Goal: Check status

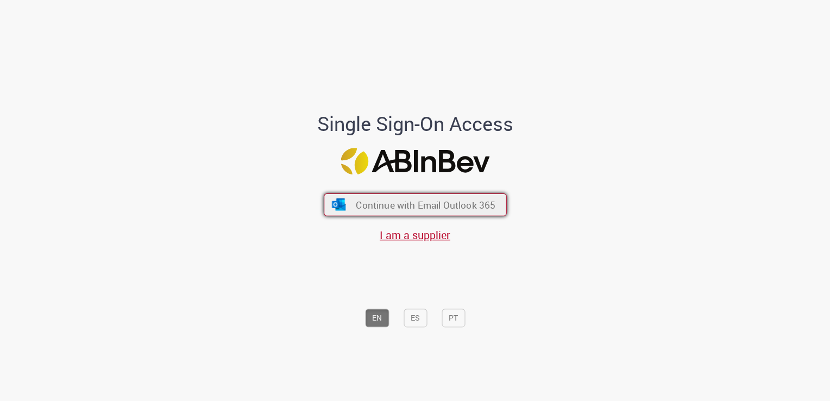
click at [378, 201] on span "Continue with Email Outlook 365" at bounding box center [426, 205] width 140 height 12
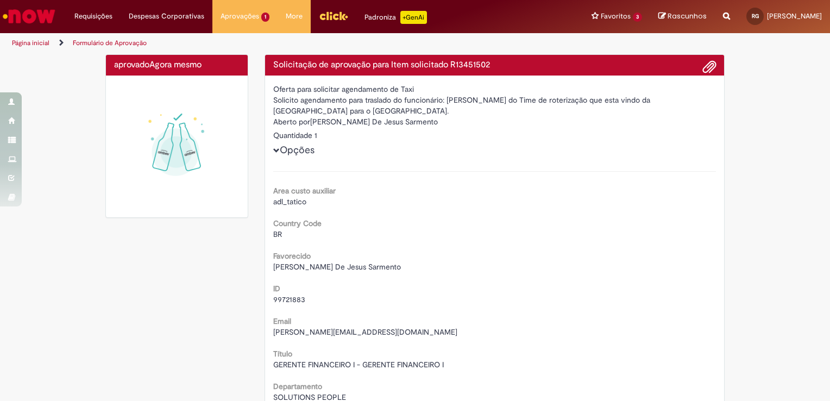
click at [126, 183] on img at bounding box center [177, 147] width 126 height 126
click at [251, 49] on link "Exibir todas as aprovações" at bounding box center [273, 44] width 120 height 12
